Goal: Obtain resource: Download file/media

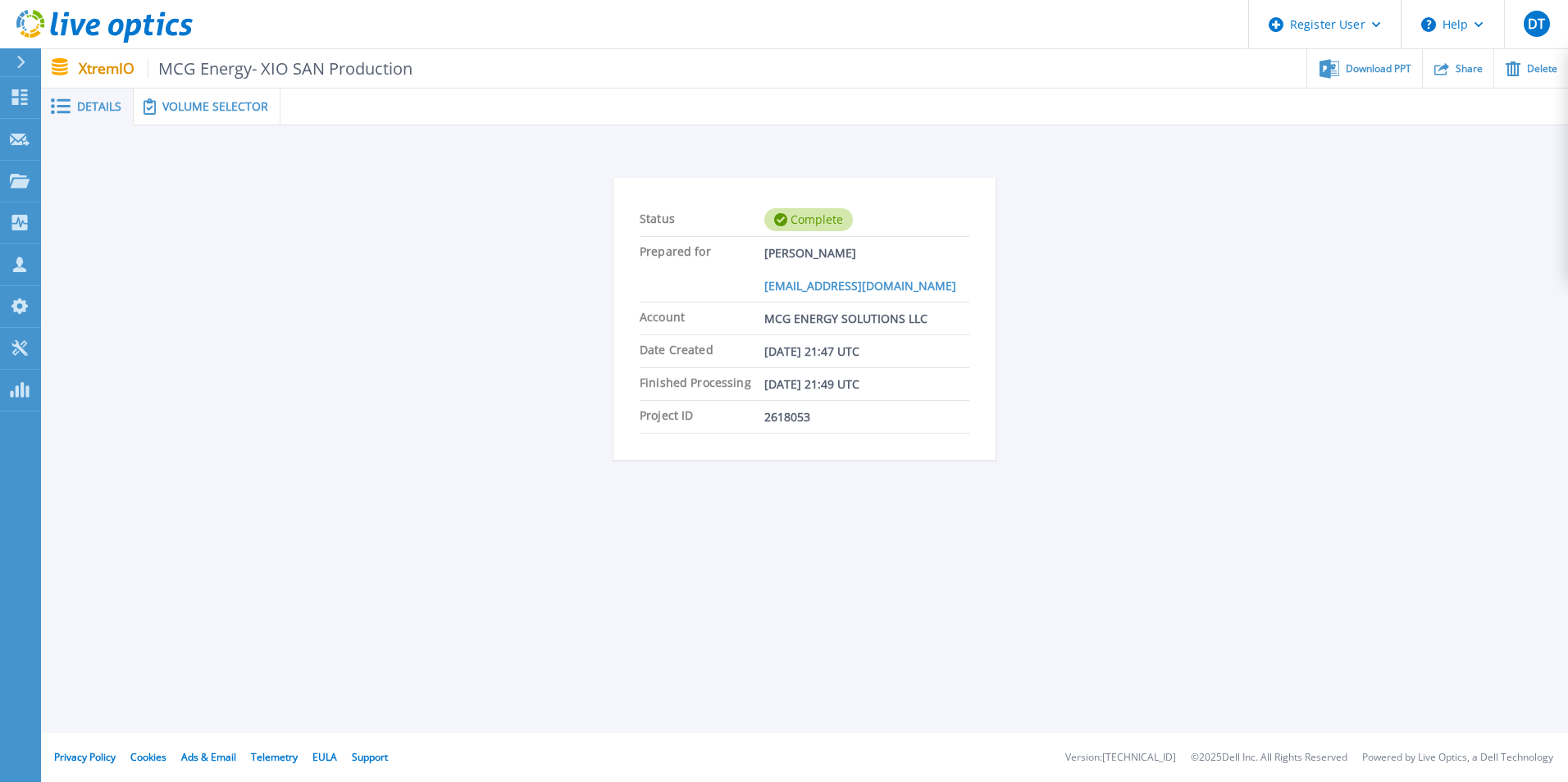
click at [192, 119] on div "Volume Selector" at bounding box center [207, 107] width 147 height 37
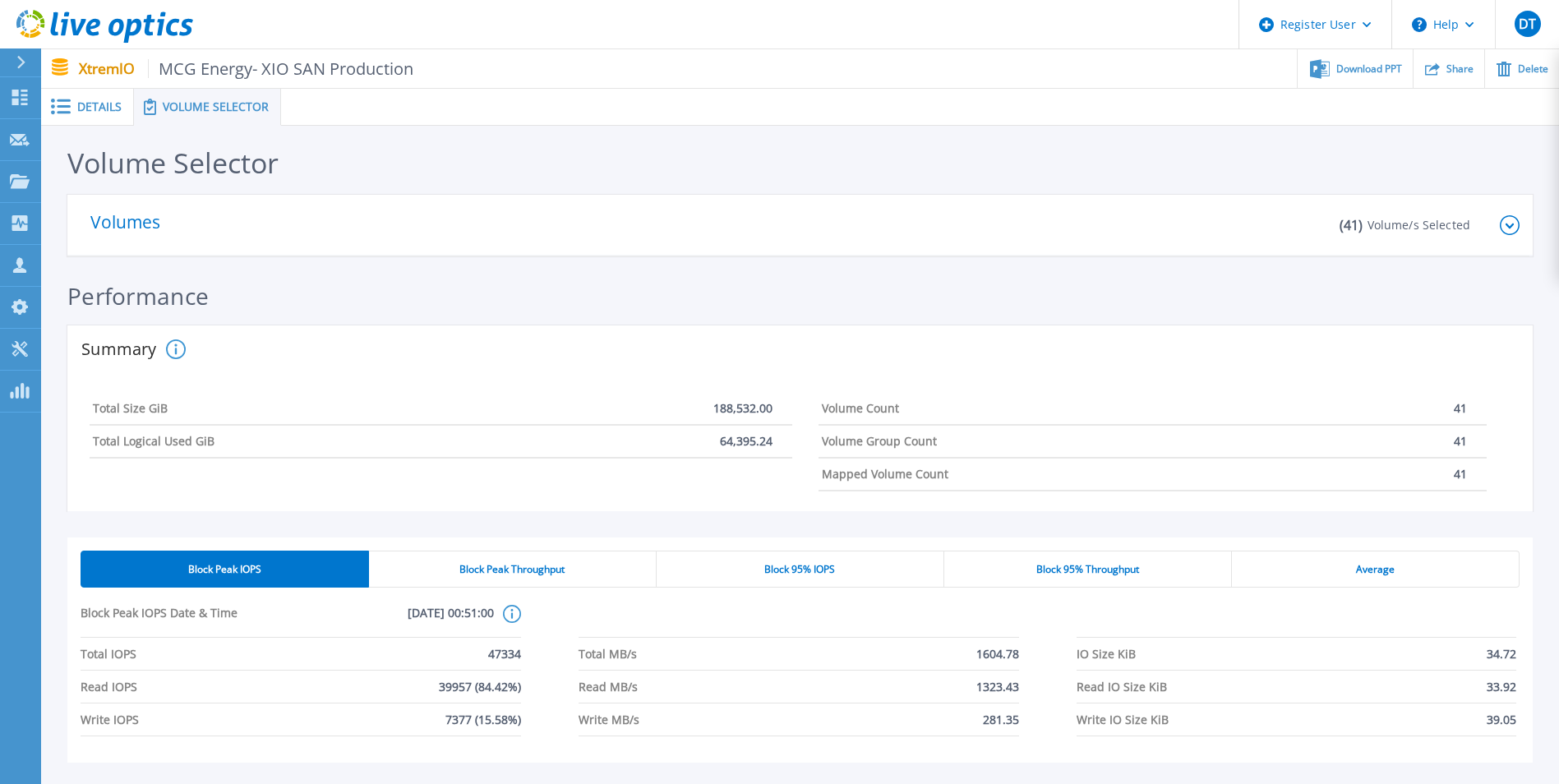
click at [109, 97] on div "Details" at bounding box center [88, 108] width 93 height 37
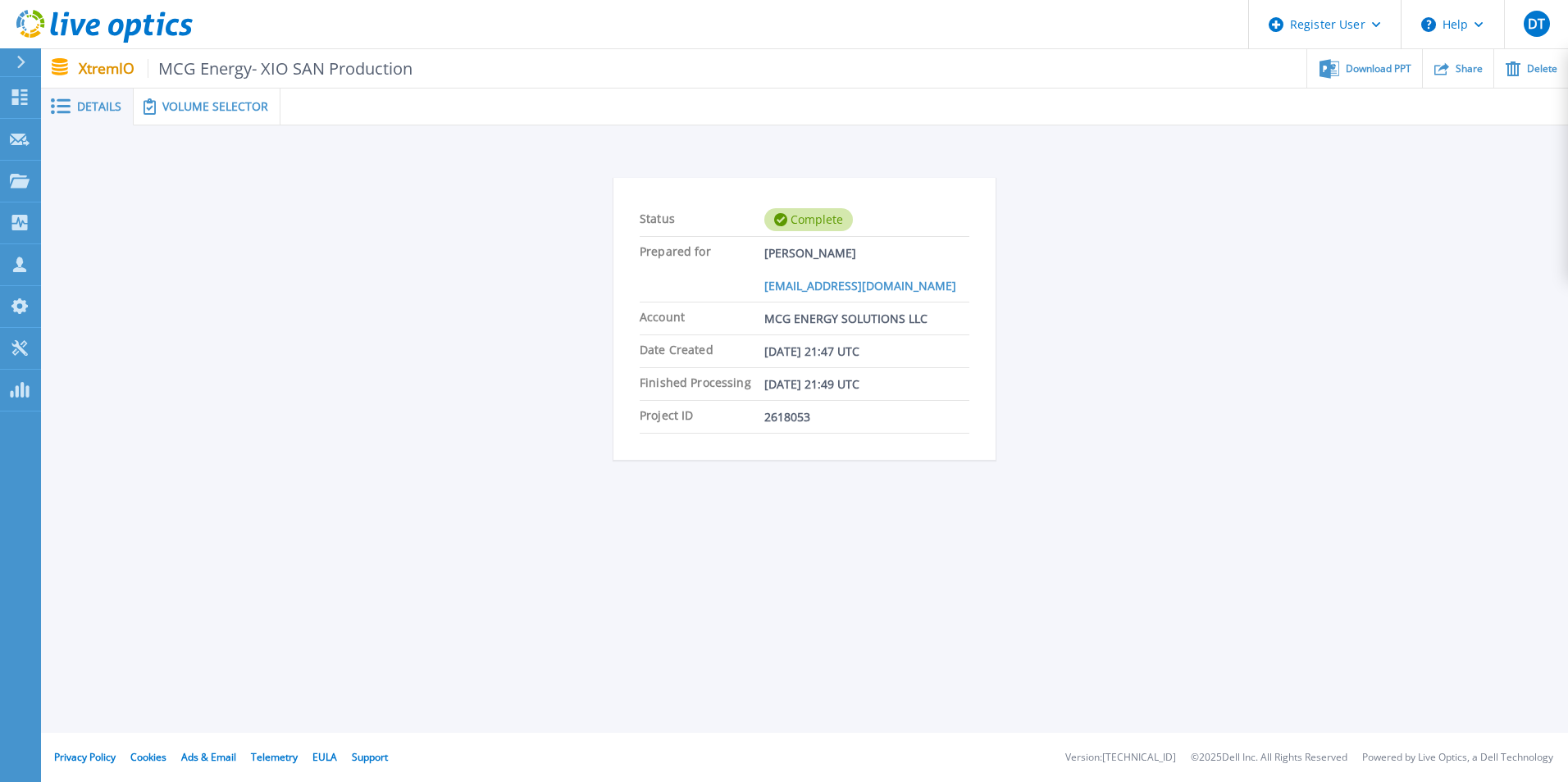
click at [212, 100] on span "Volume Selector" at bounding box center [215, 106] width 106 height 12
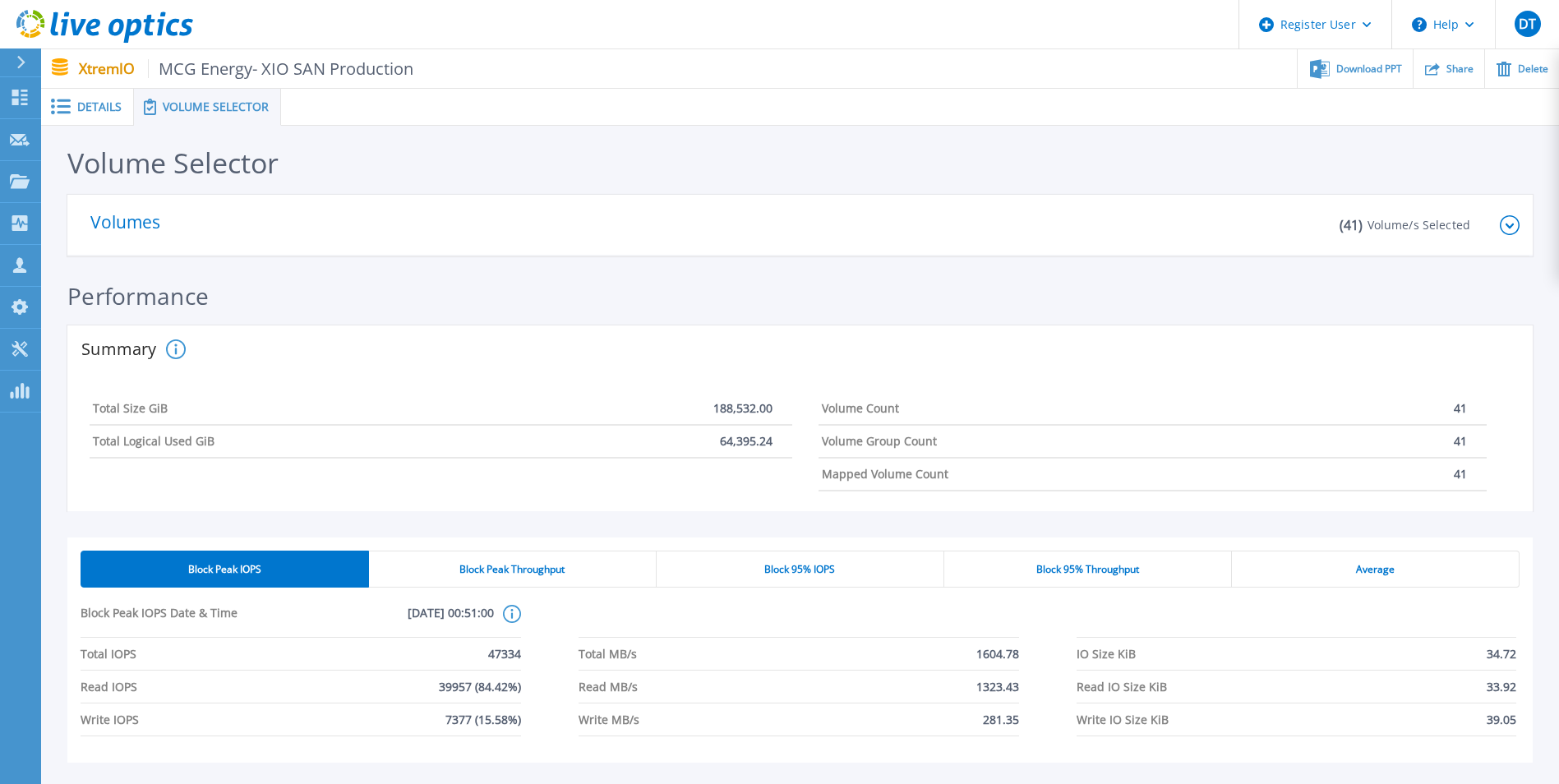
click at [1511, 231] on icon at bounding box center [1510, 224] width 19 height 19
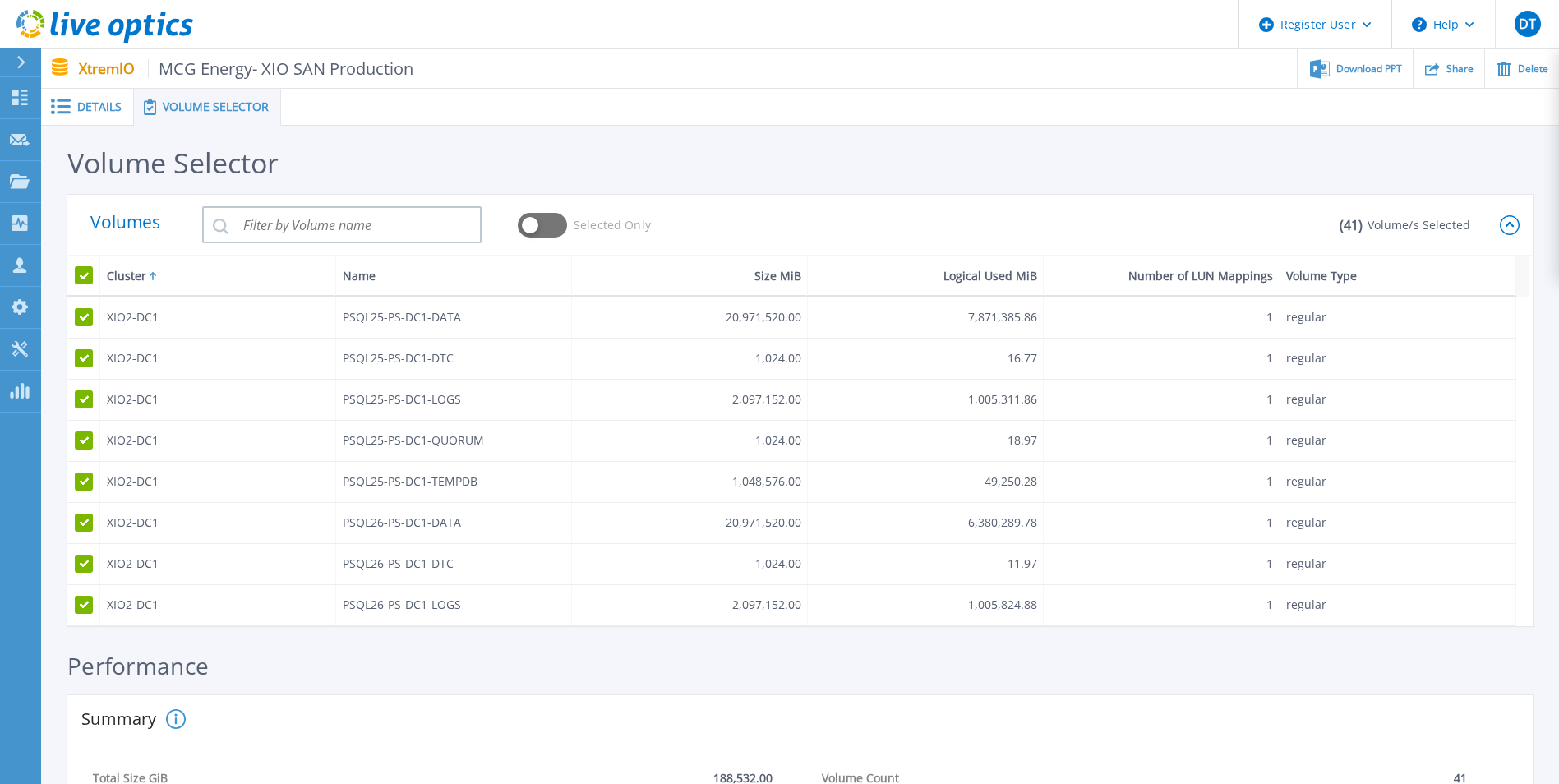
click at [1506, 233] on icon at bounding box center [1510, 224] width 19 height 19
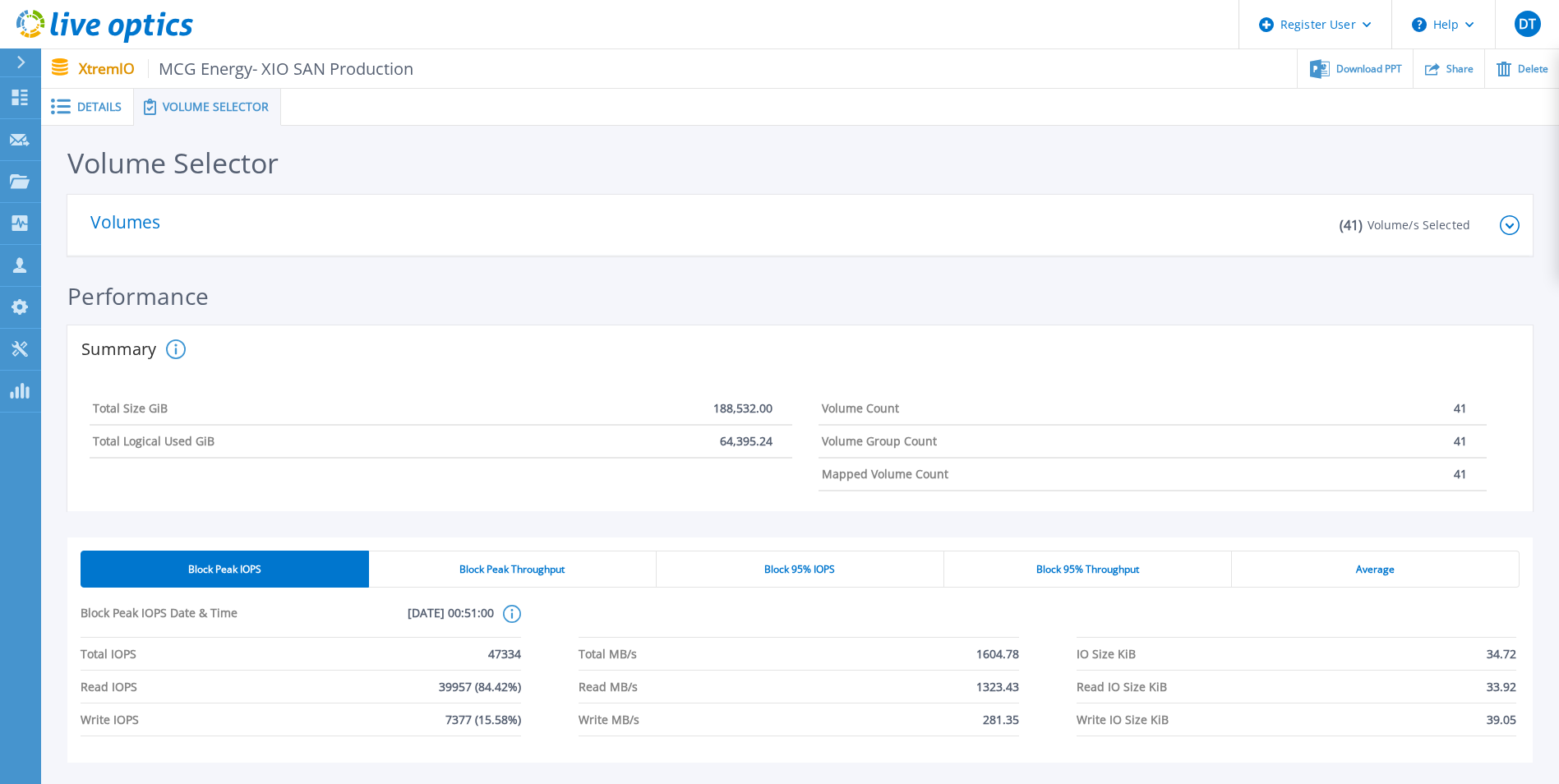
click at [1506, 233] on icon at bounding box center [1510, 224] width 19 height 19
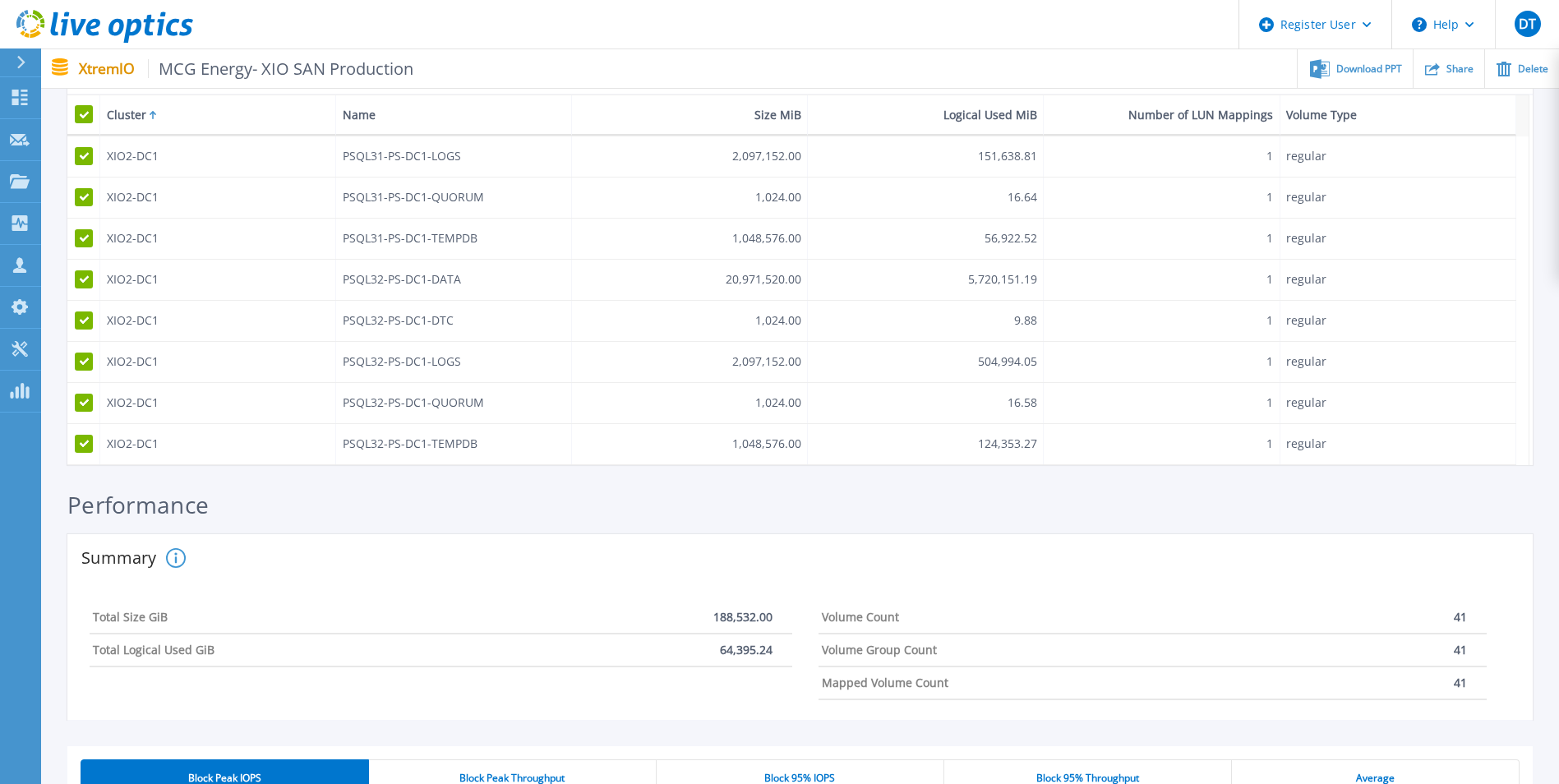
scroll to position [82, 0]
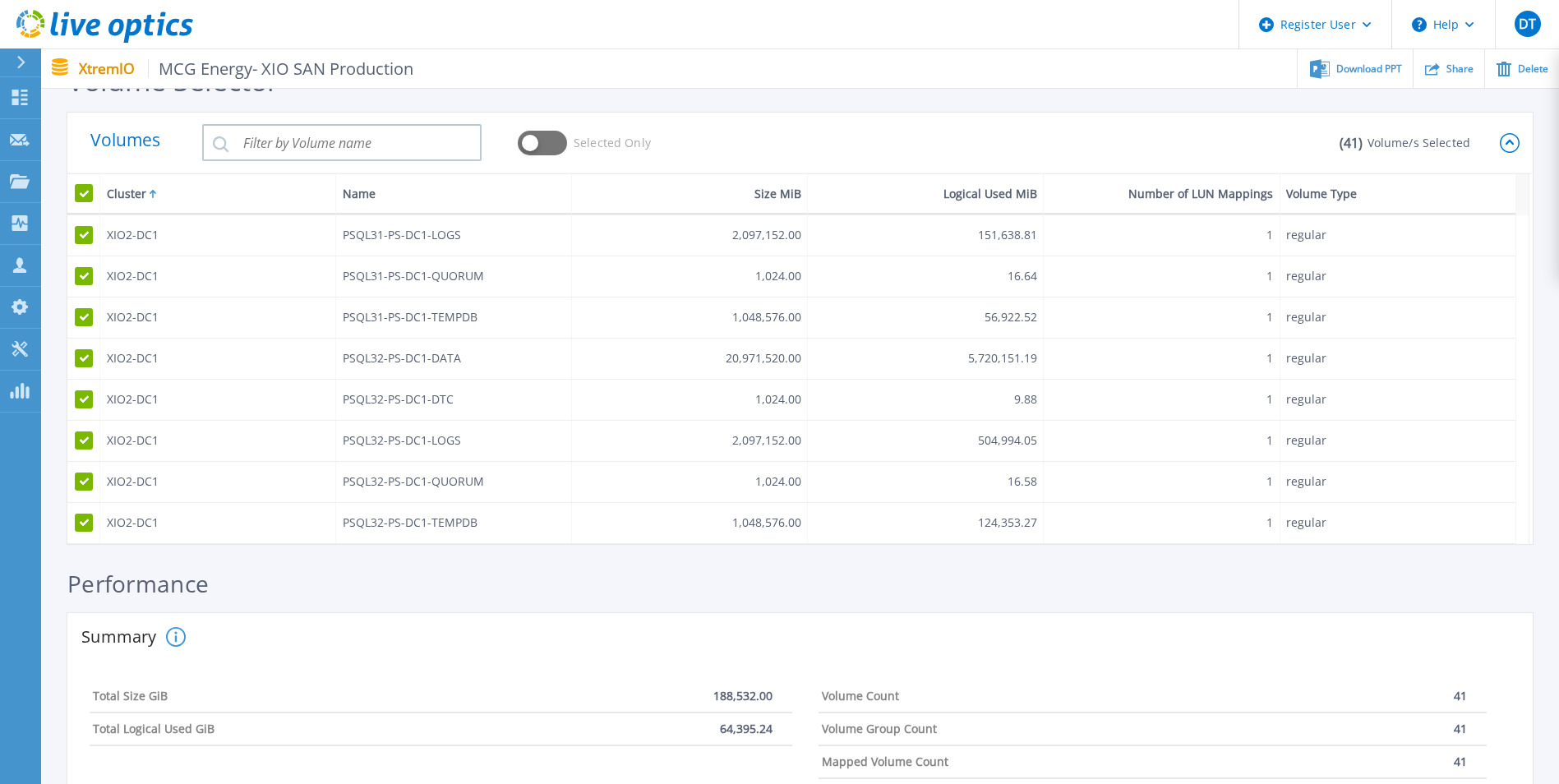
click at [1512, 155] on div "Volumes Selected Only ( 41 ) Volume/s Selected" at bounding box center [800, 143] width 1466 height 62
click at [1519, 146] on div "Volumes Selected Only ( 41 ) Volume/s Selected" at bounding box center [800, 143] width 1466 height 62
click at [1512, 141] on icon at bounding box center [1510, 142] width 19 height 19
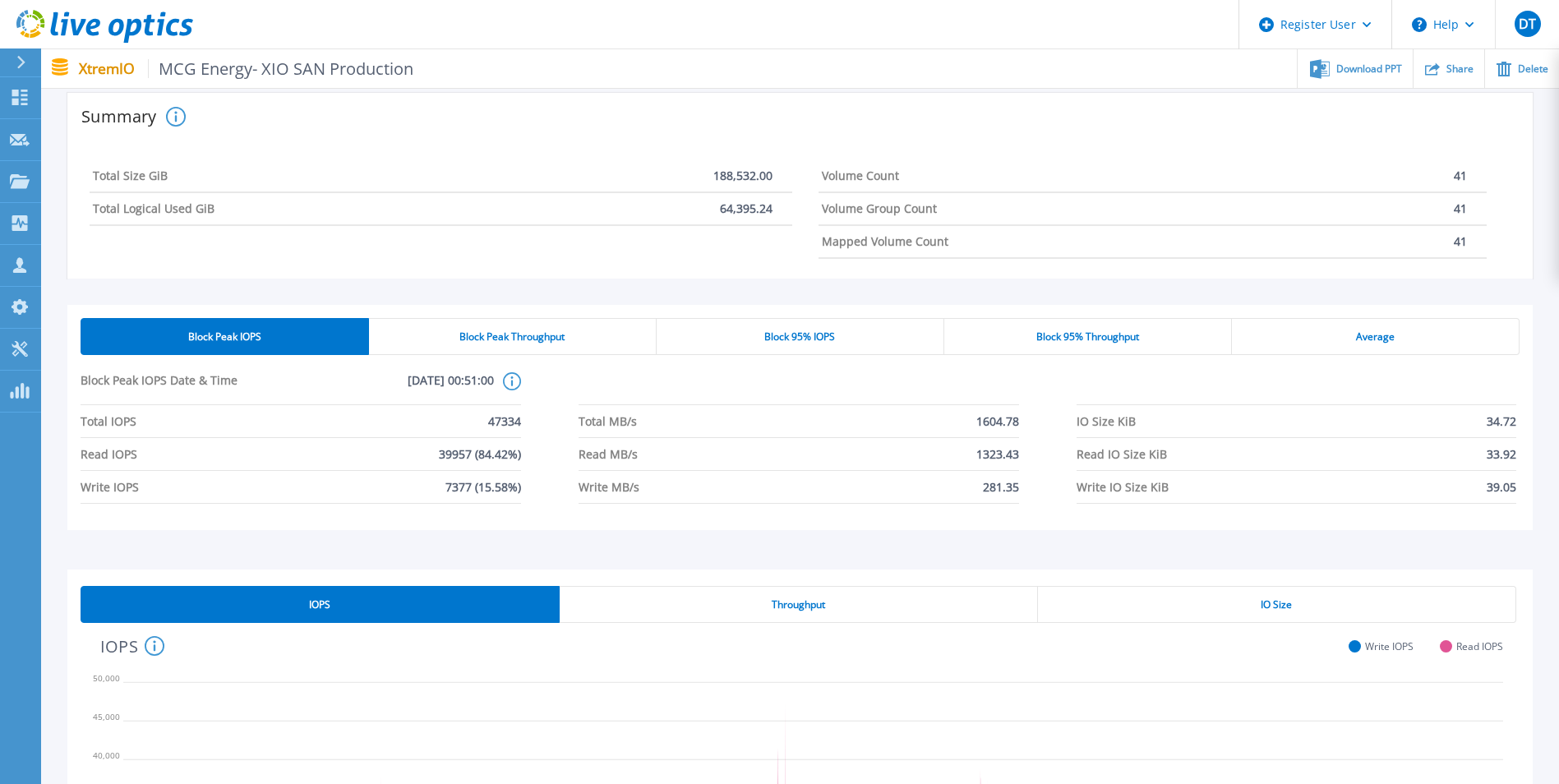
scroll to position [226, 0]
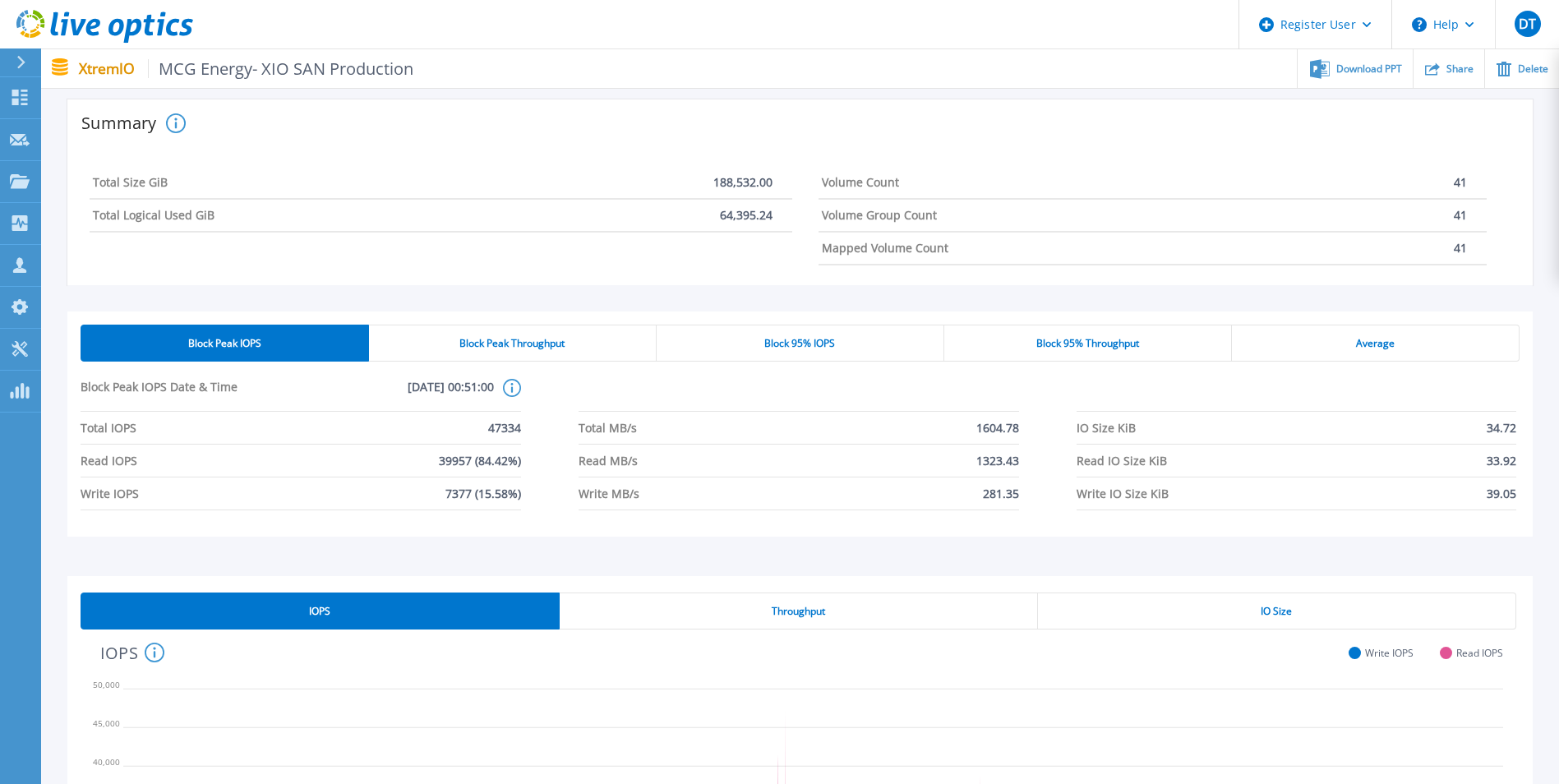
click at [506, 331] on div "Block Peak Throughput" at bounding box center [513, 343] width 288 height 37
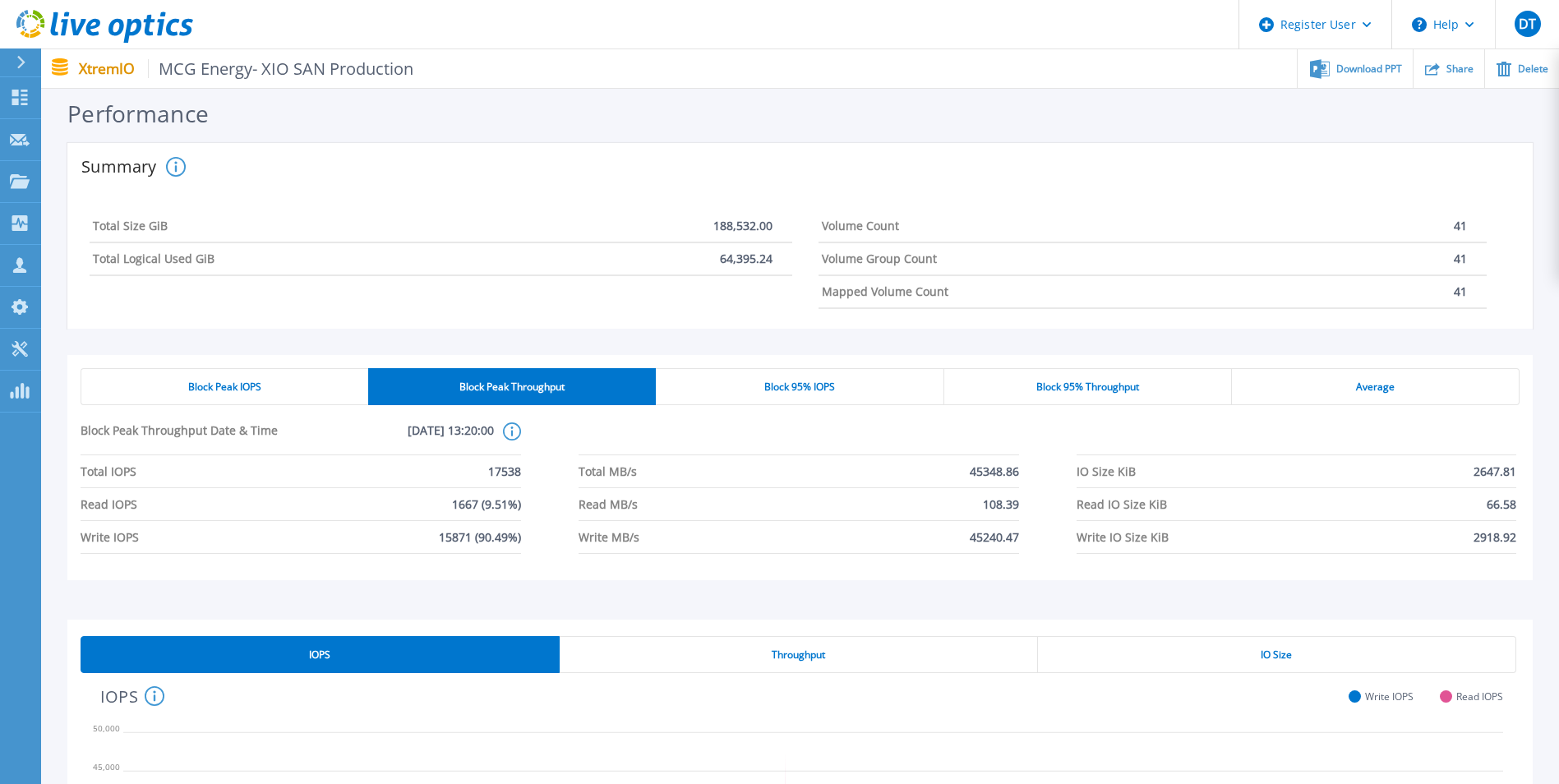
scroll to position [144, 0]
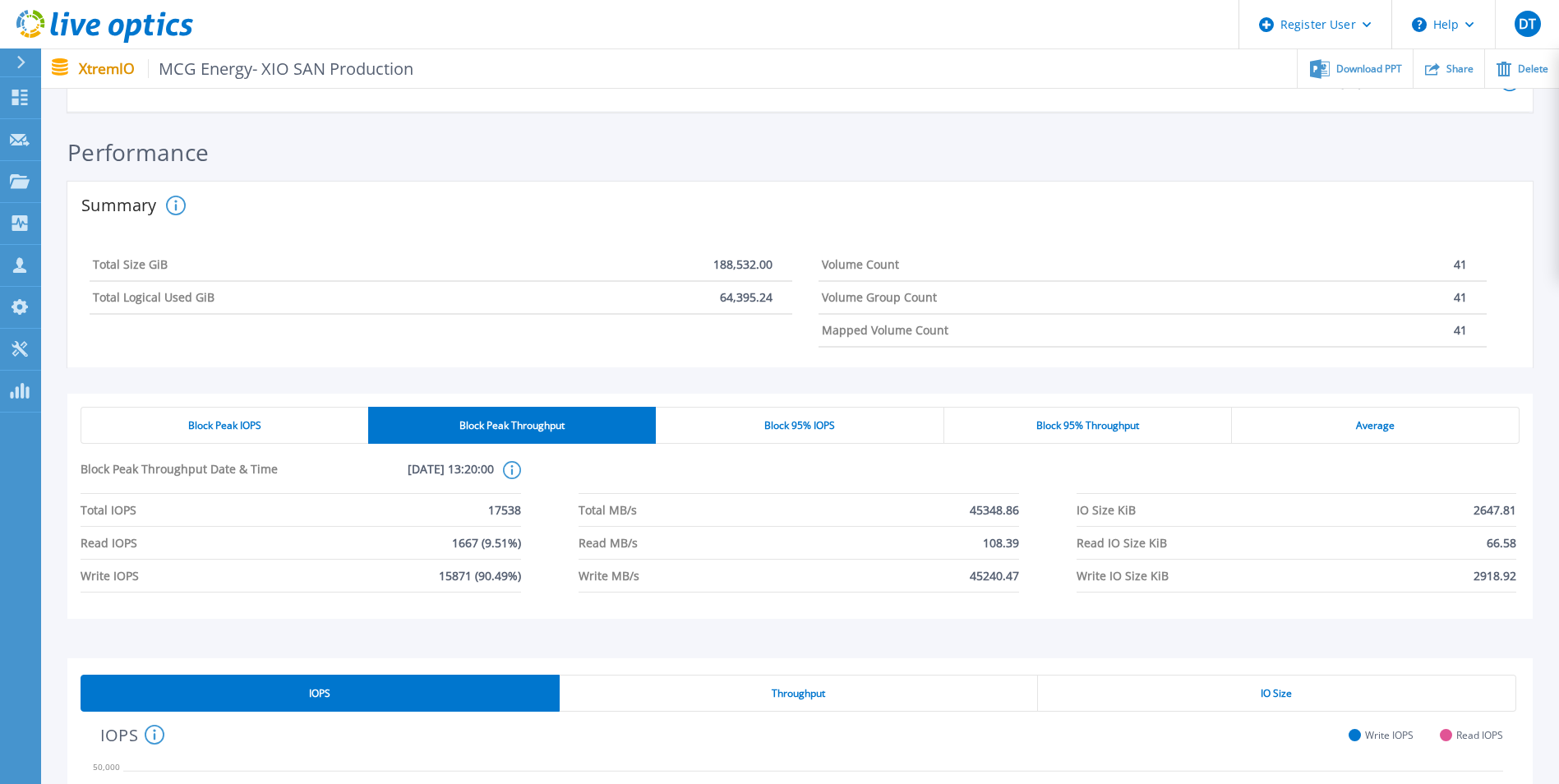
click at [788, 438] on div "Block 95% IOPS" at bounding box center [800, 426] width 288 height 37
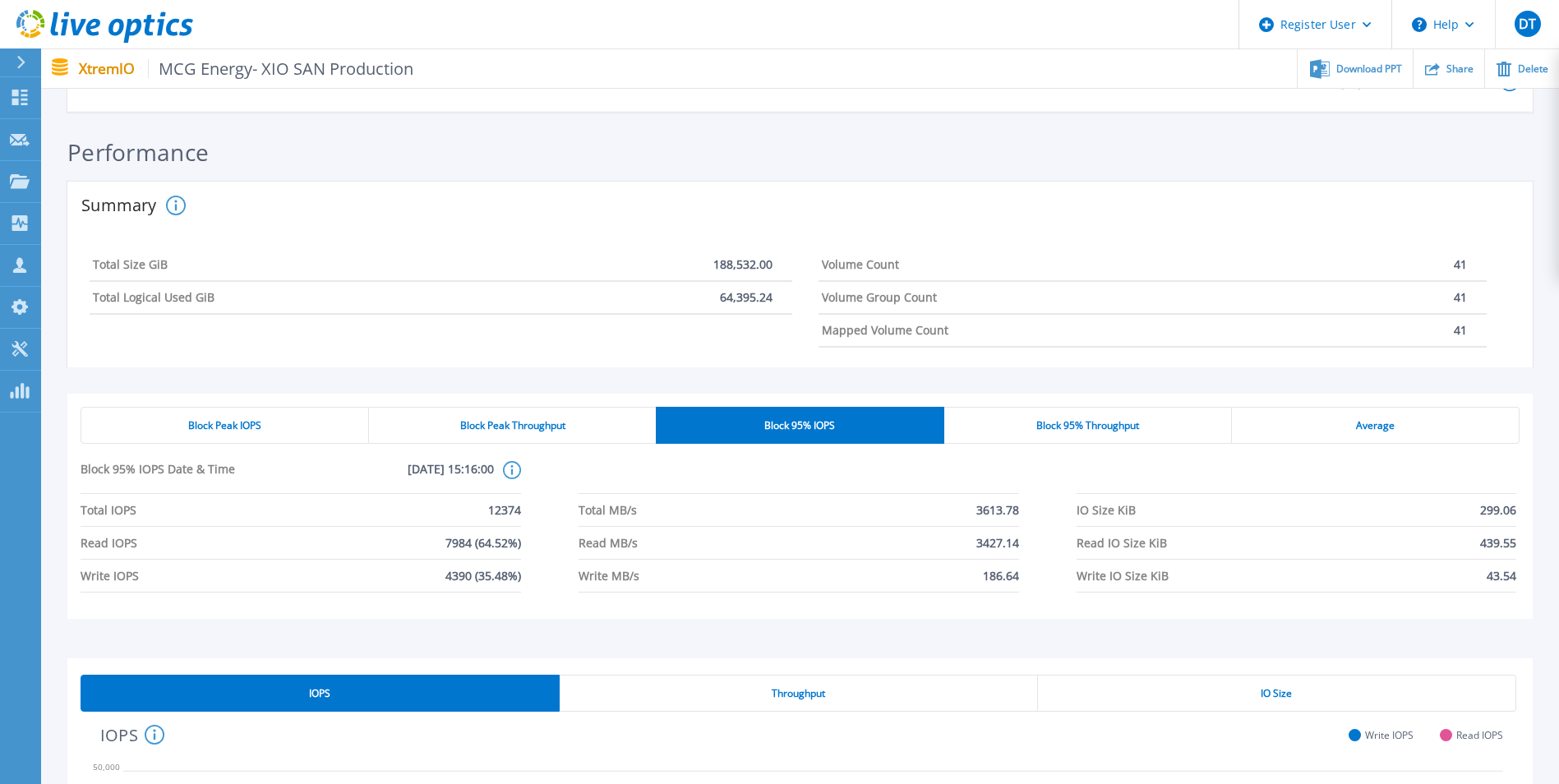
click at [1066, 416] on div "Block 95% Throughput" at bounding box center [1088, 426] width 288 height 37
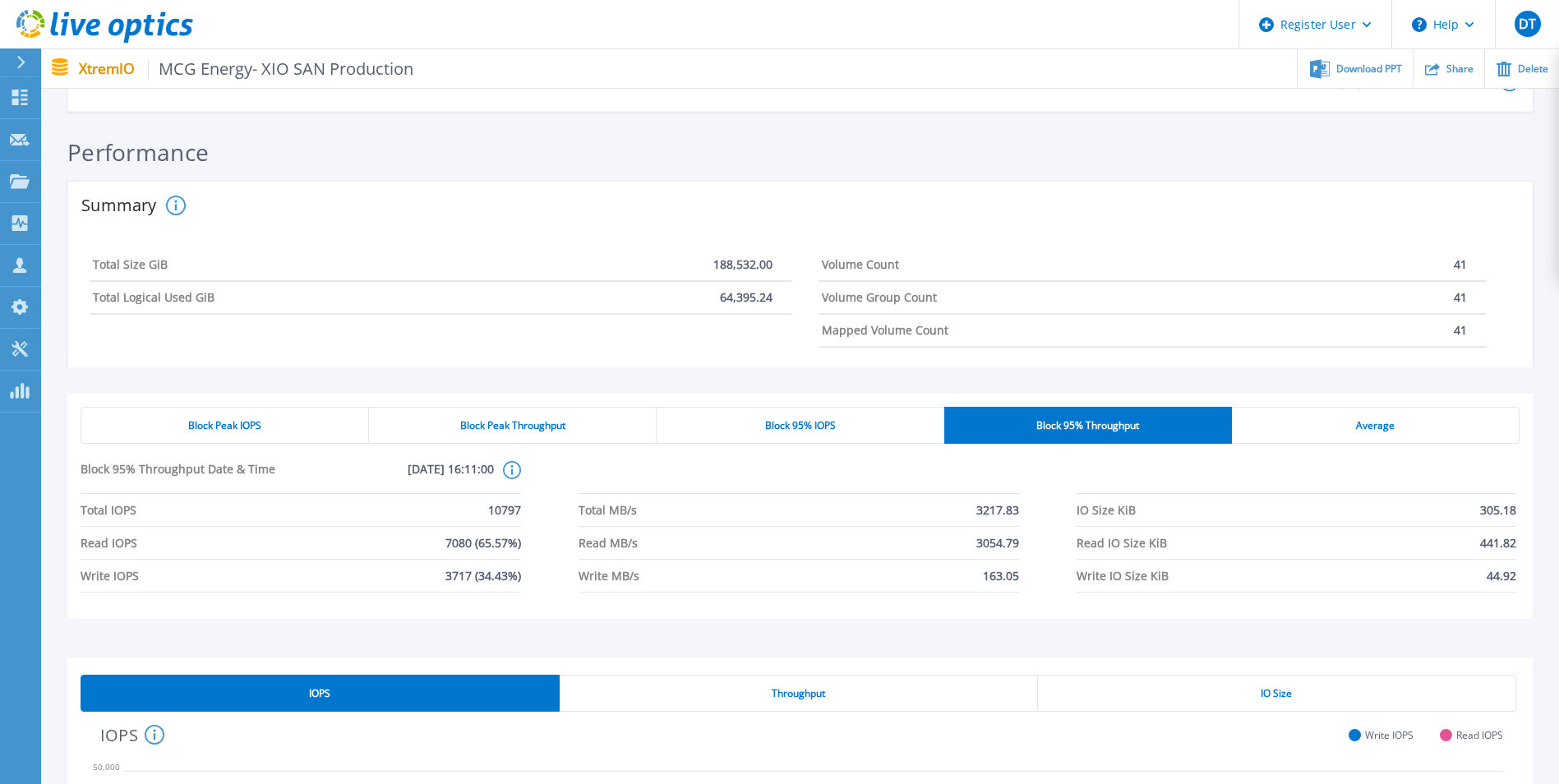
click at [1377, 416] on div "Average" at bounding box center [1376, 426] width 288 height 37
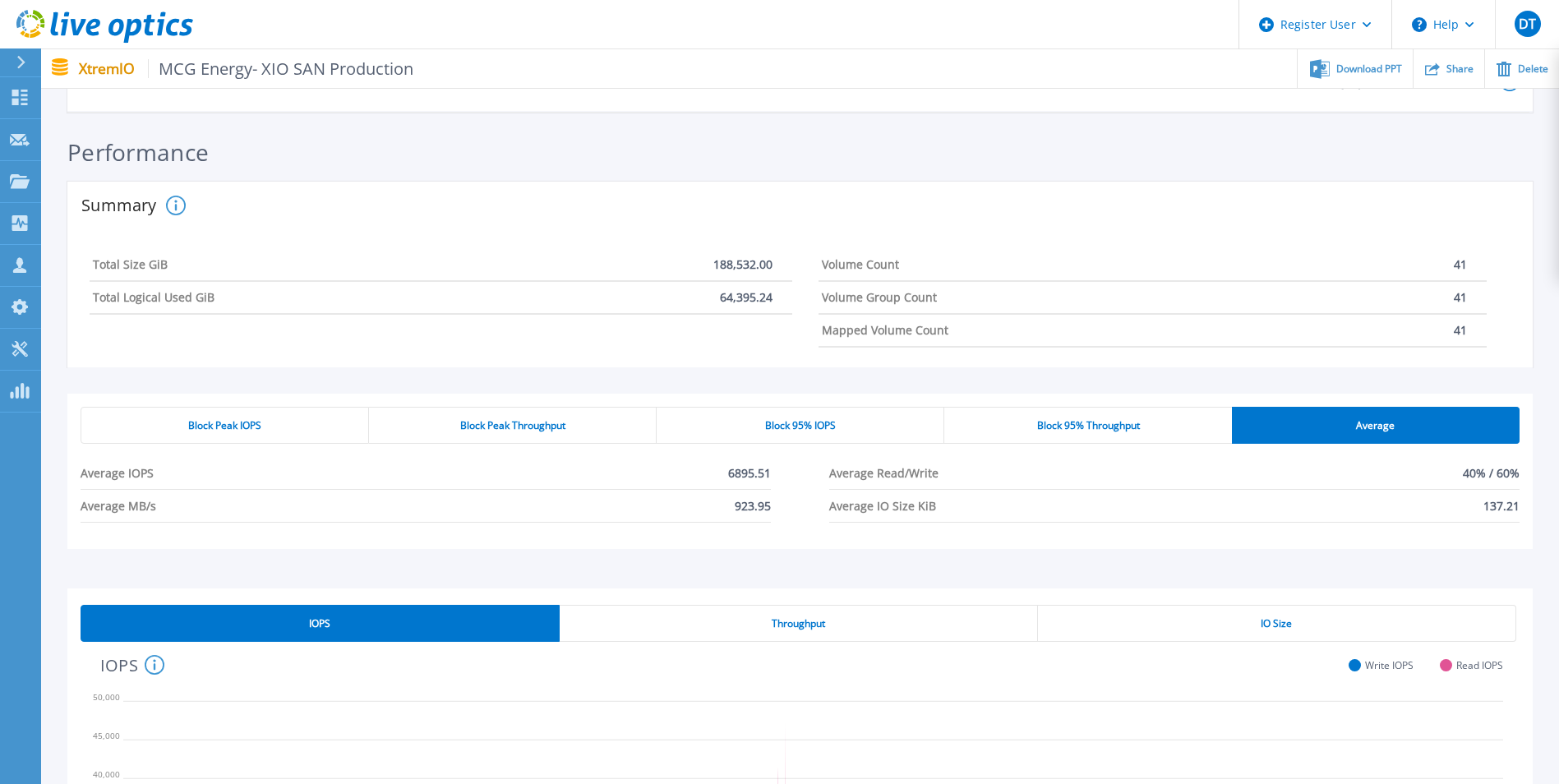
click at [272, 422] on div "Block Peak IOPS" at bounding box center [224, 426] width 289 height 37
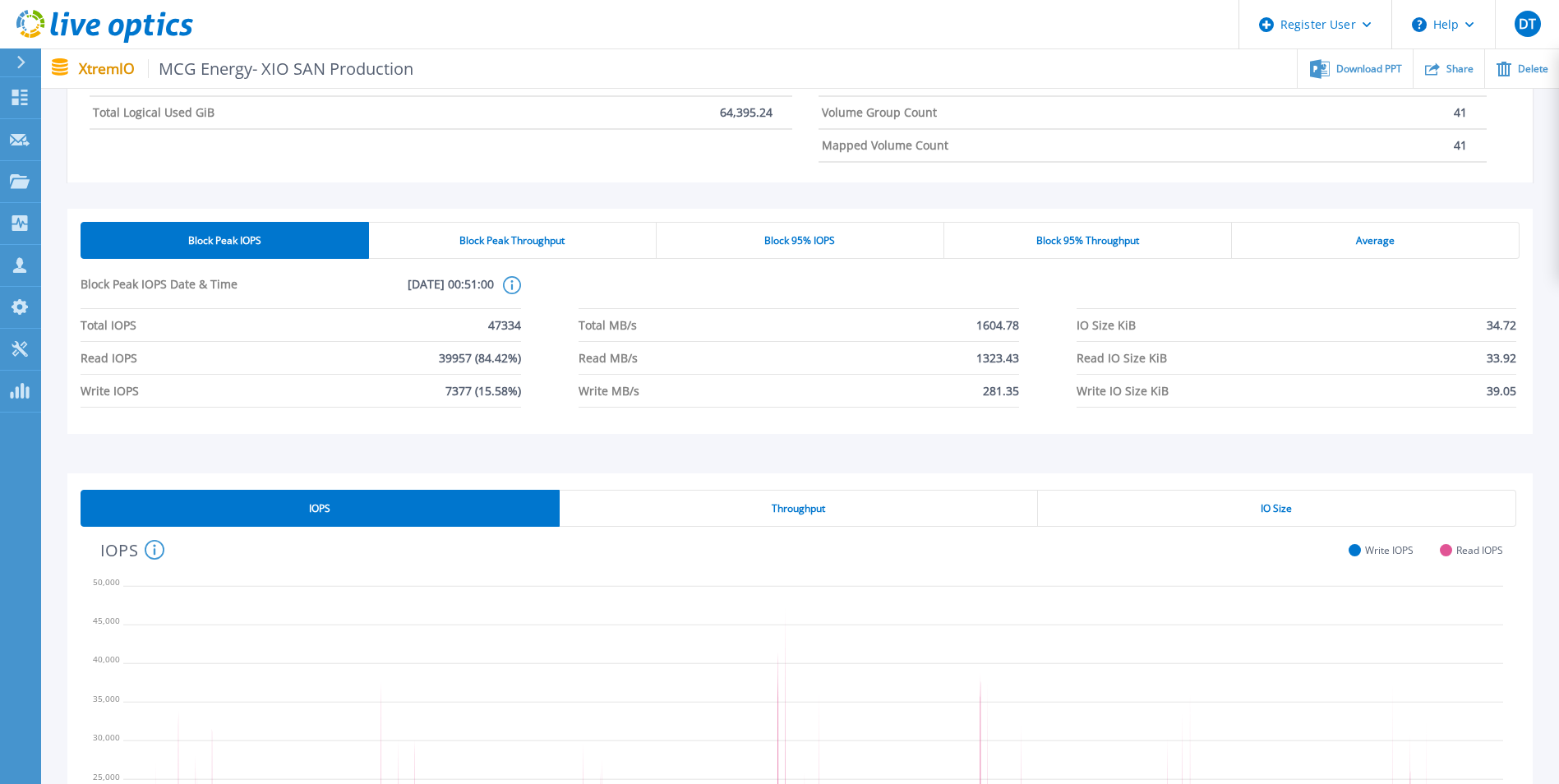
scroll to position [0, 0]
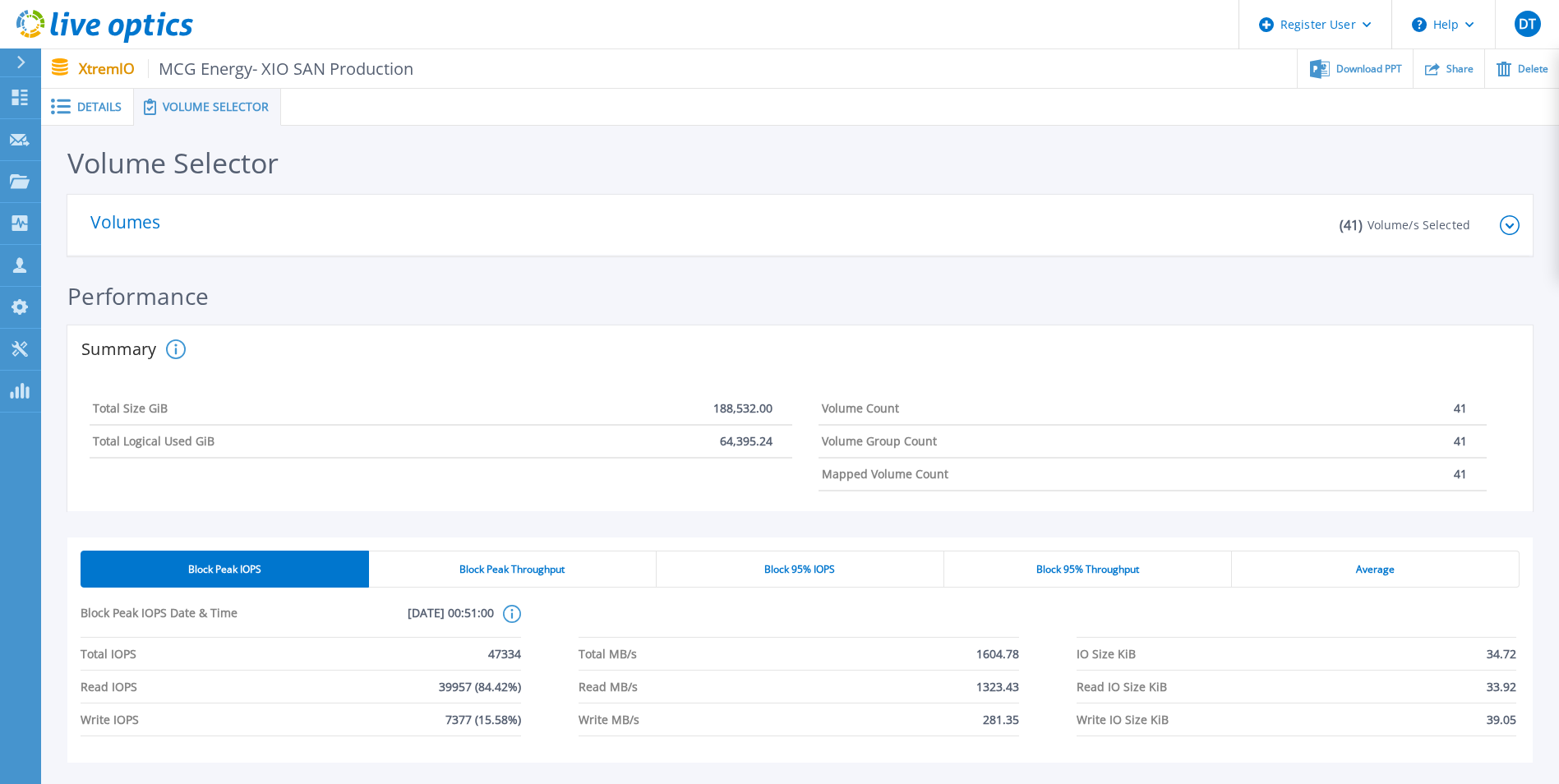
click at [93, 104] on span "Details" at bounding box center [99, 107] width 44 height 12
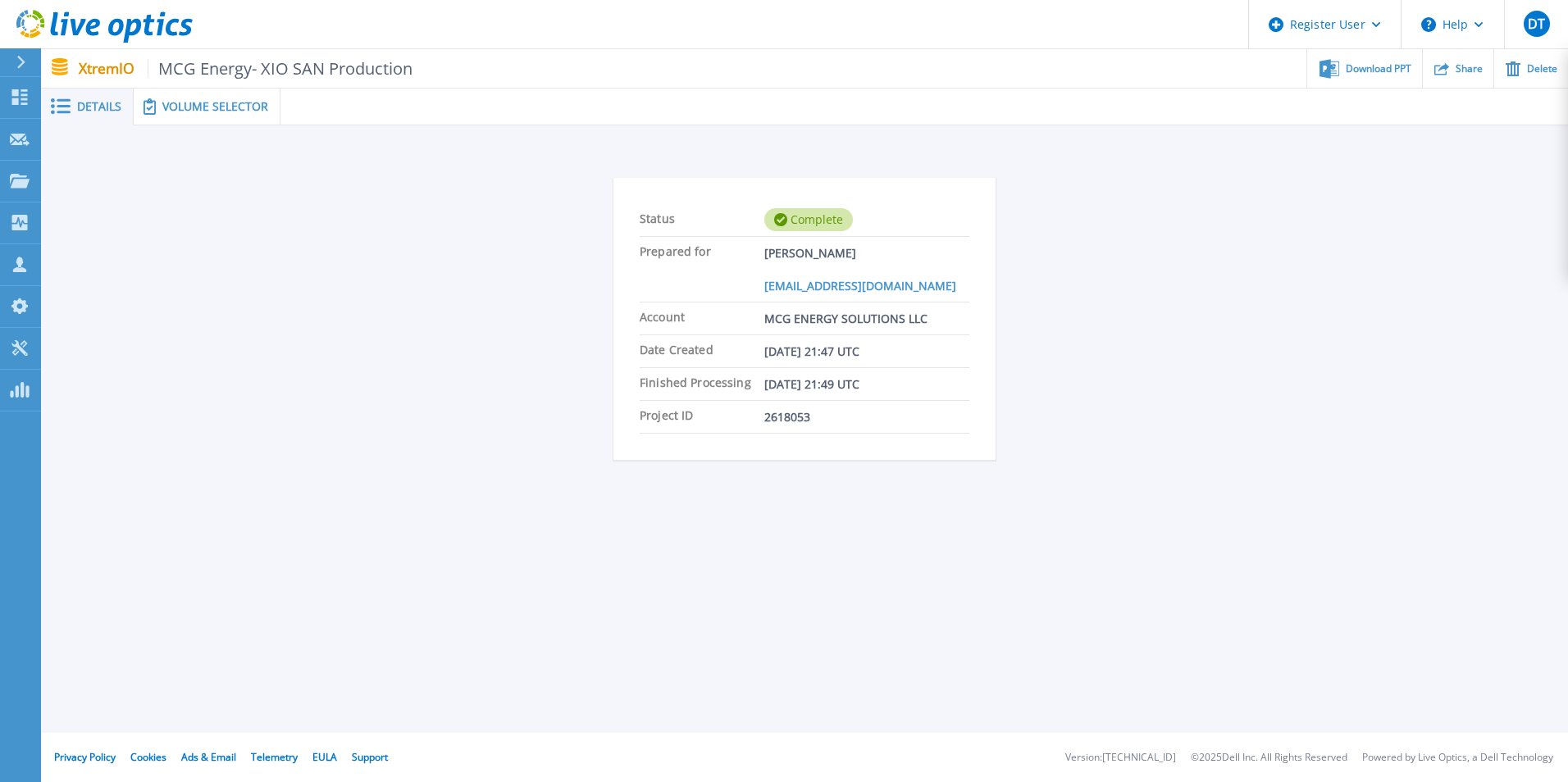
click at [139, 105] on span at bounding box center [148, 106] width 29 height 16
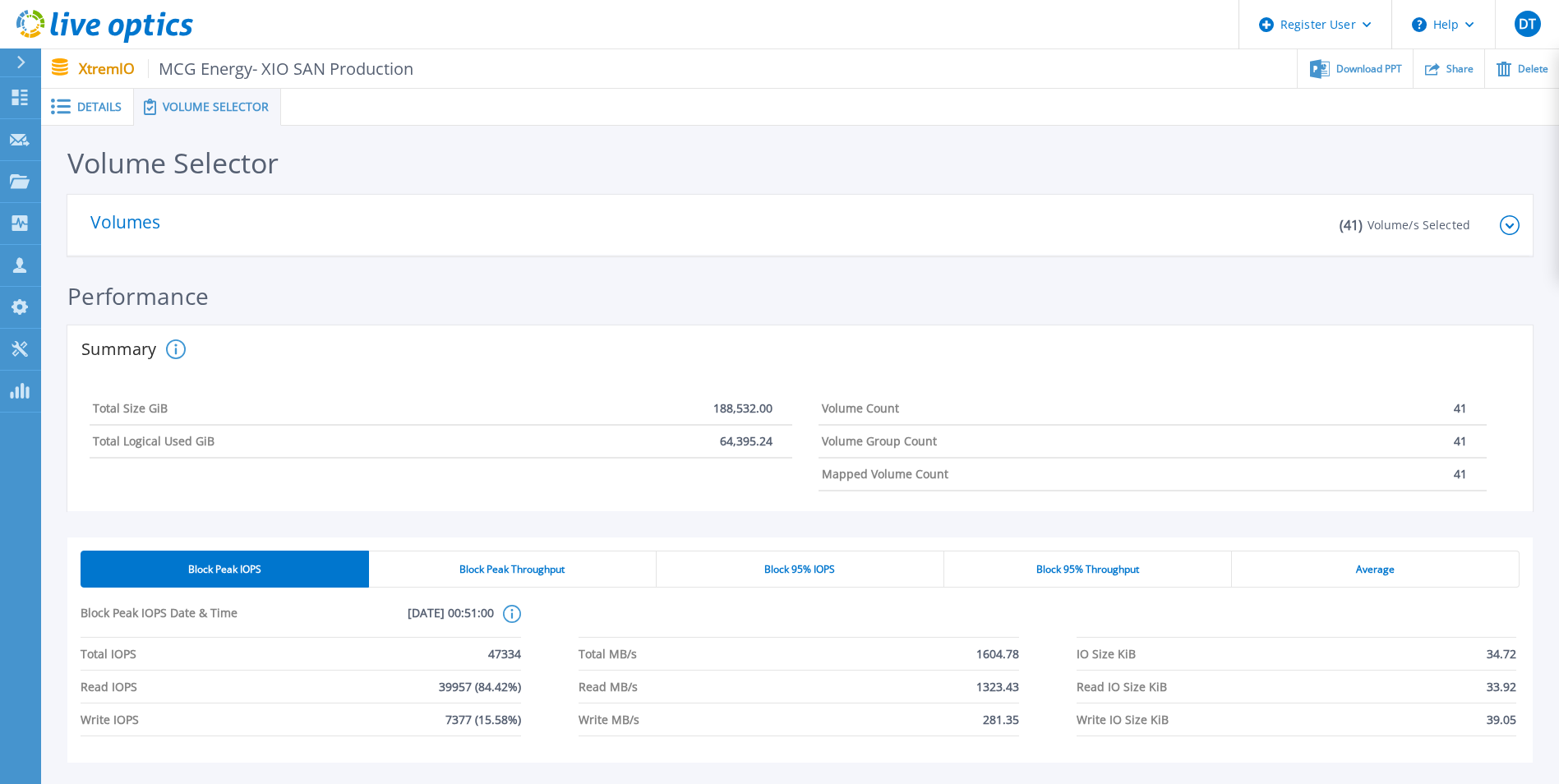
click at [1517, 224] on icon at bounding box center [1510, 224] width 19 height 19
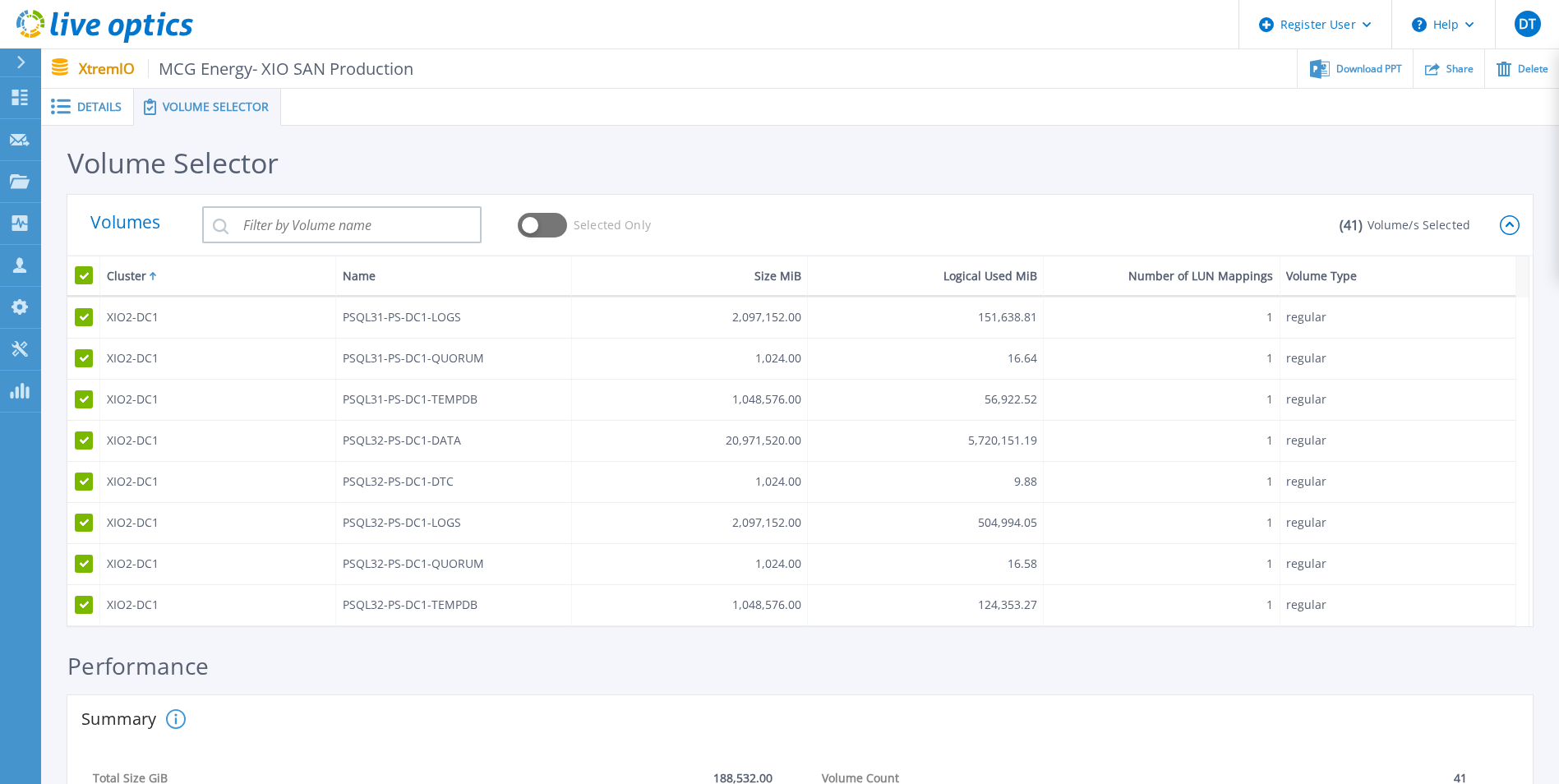
click at [1512, 229] on icon at bounding box center [1510, 224] width 19 height 19
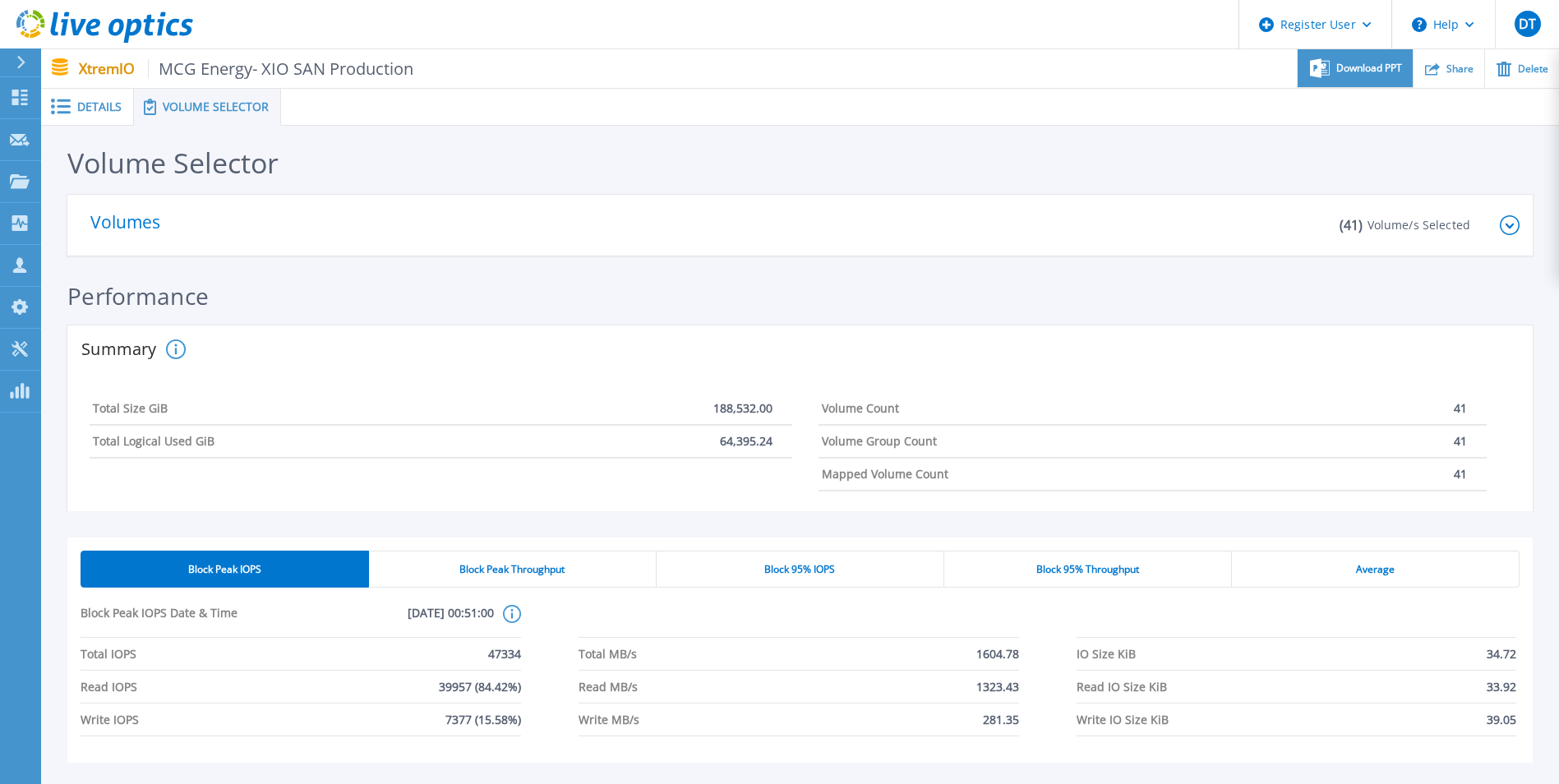
click at [1336, 71] on span "Download PPT" at bounding box center [1369, 69] width 66 height 10
